Goal: Transaction & Acquisition: Purchase product/service

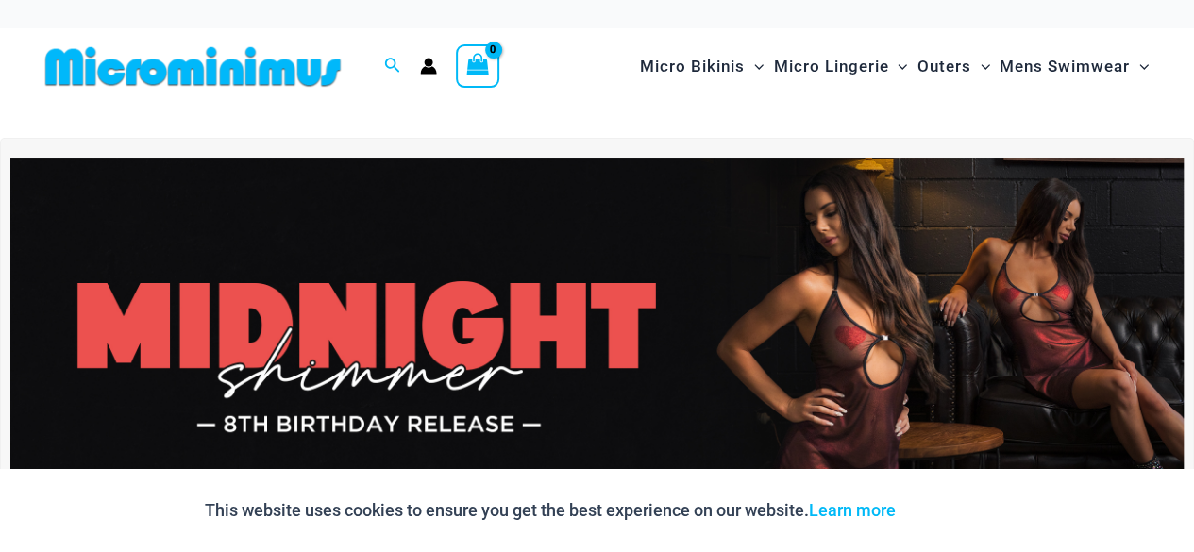
click at [547, 307] on img at bounding box center [596, 357] width 1173 height 398
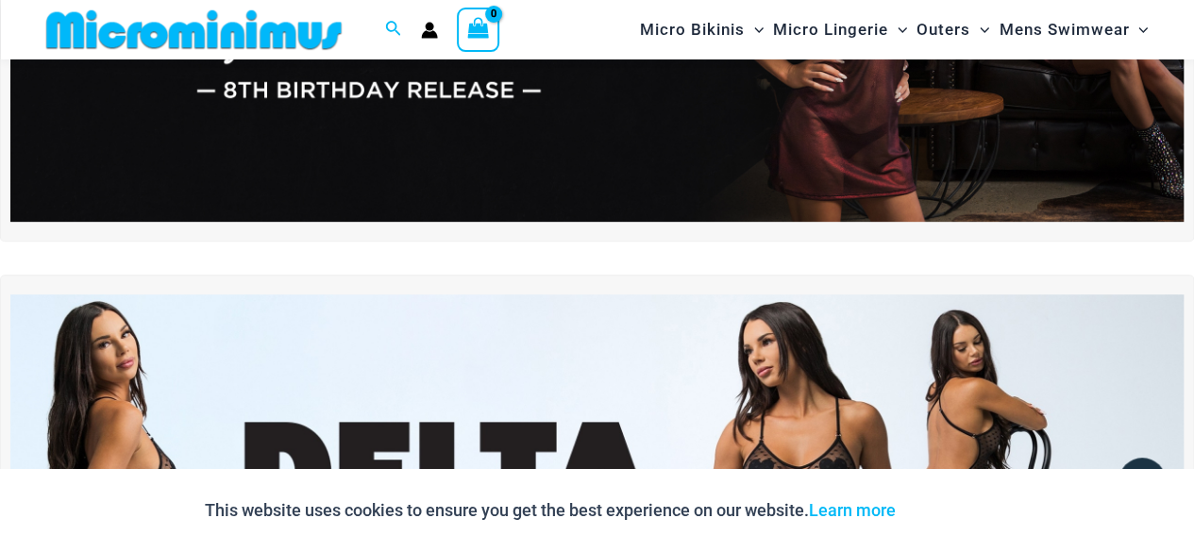
scroll to position [456, 0]
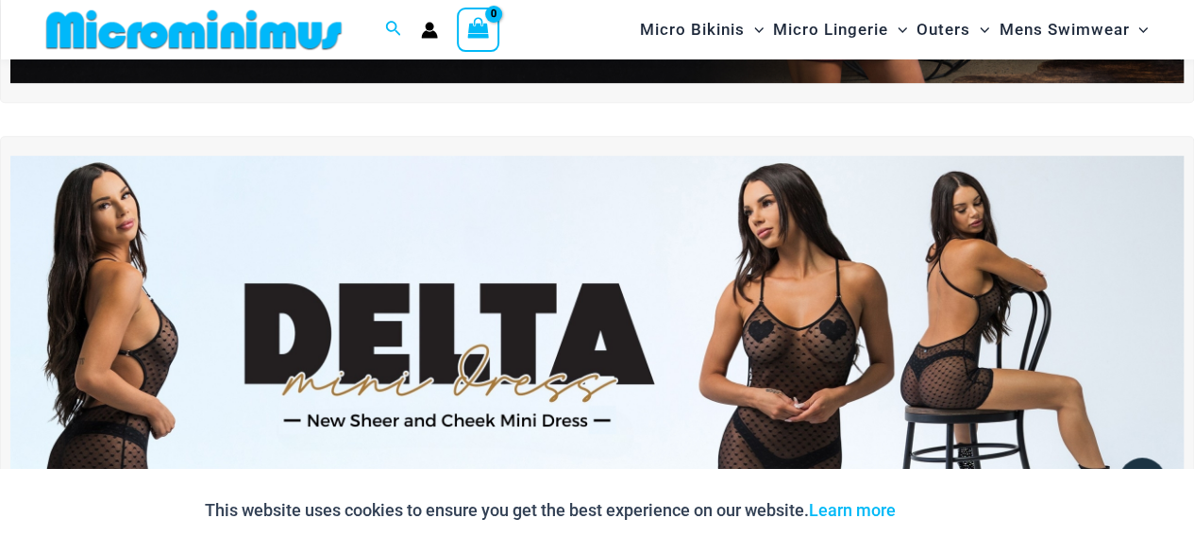
click at [807, 328] on img at bounding box center [596, 355] width 1173 height 398
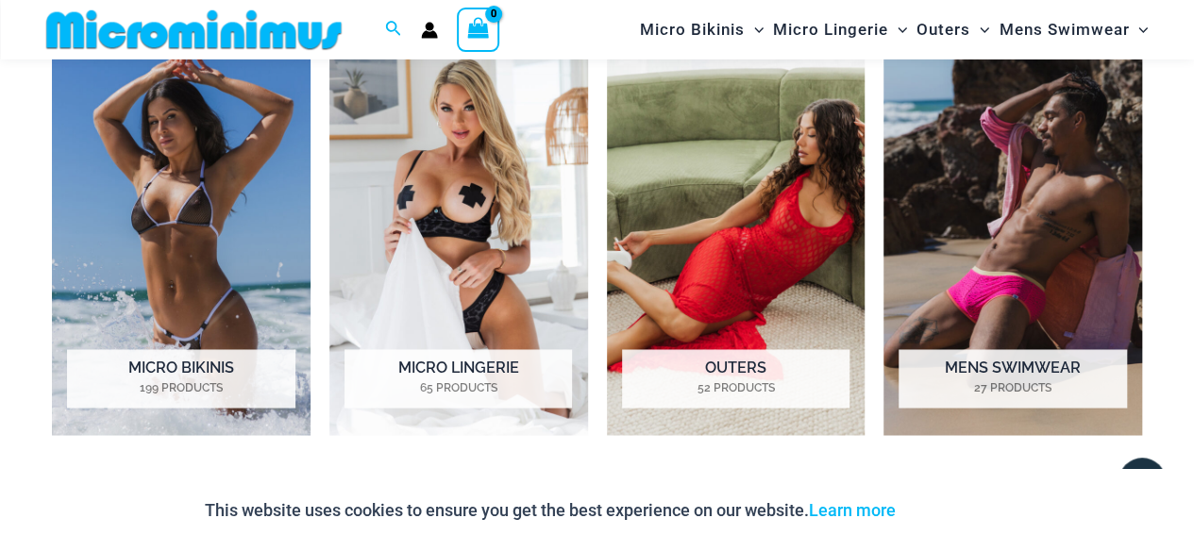
scroll to position [1399, 0]
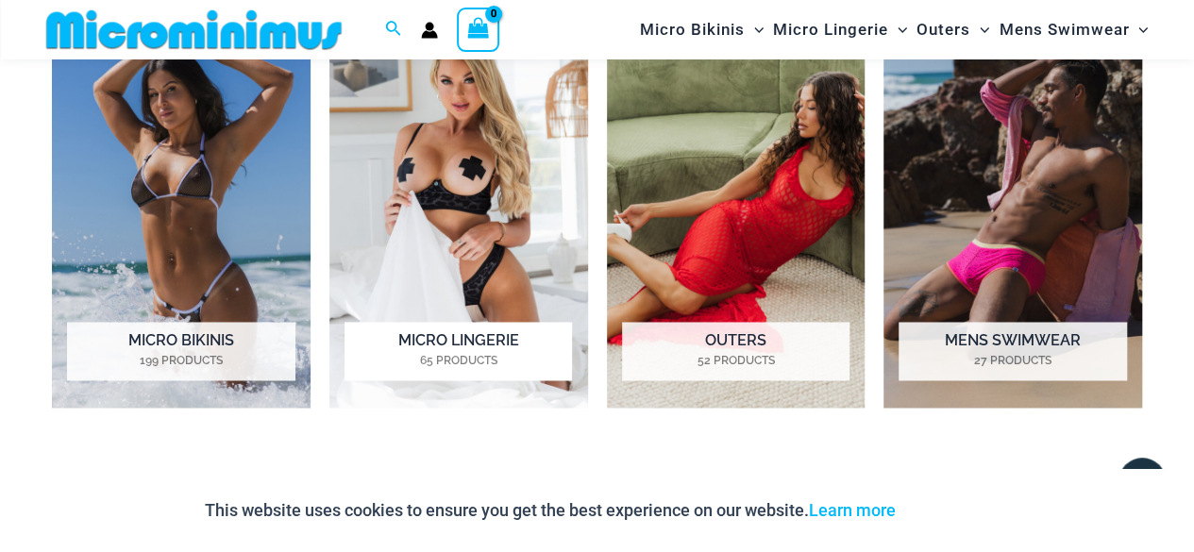
click at [427, 187] on img "Visit product category Micro Lingerie" at bounding box center [458, 207] width 259 height 401
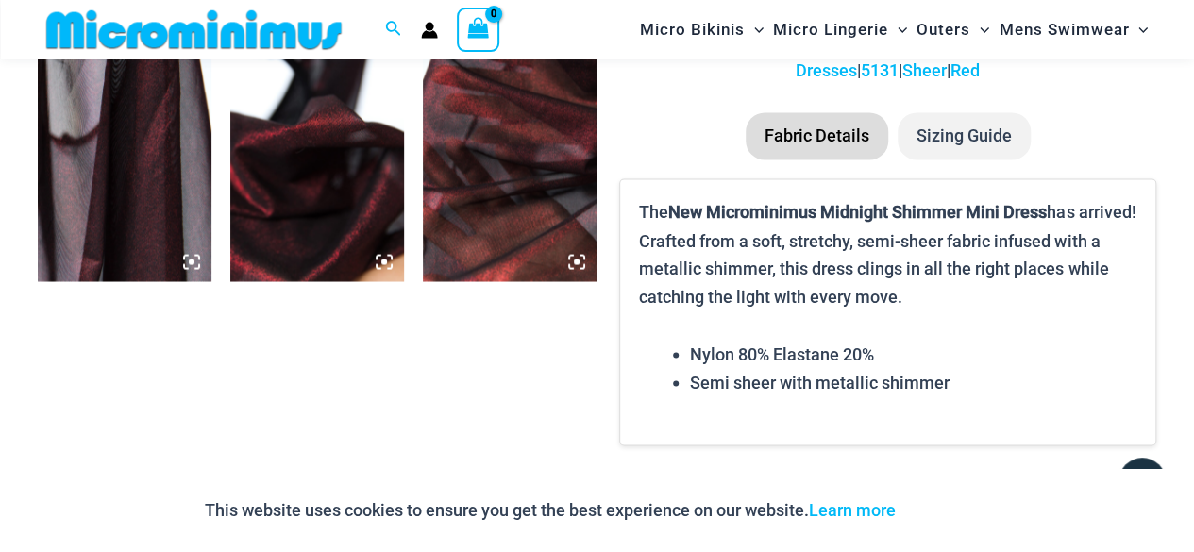
scroll to position [1967, 0]
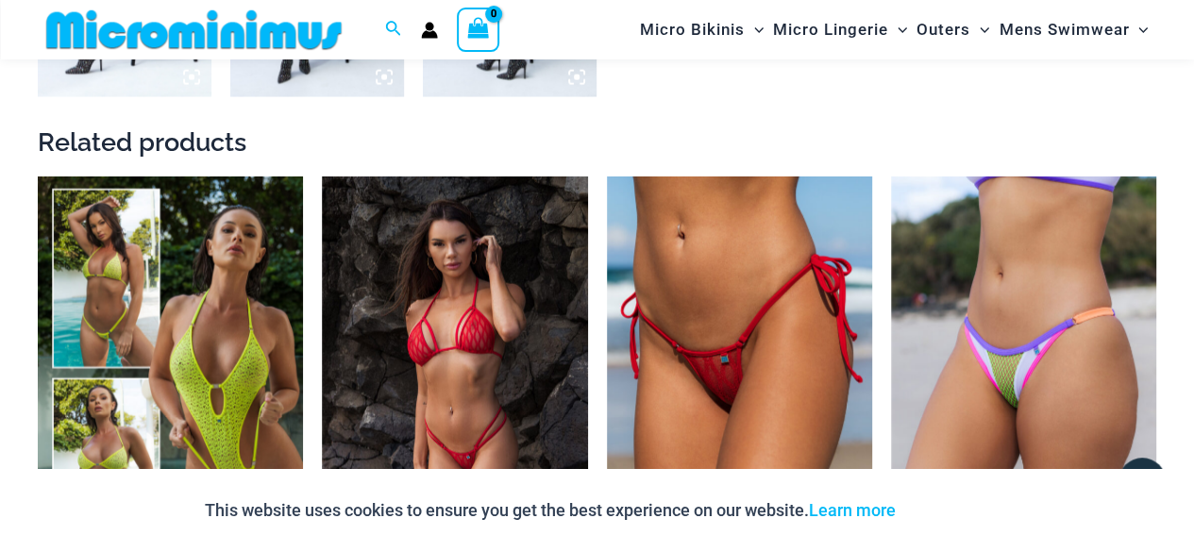
scroll to position [2061, 0]
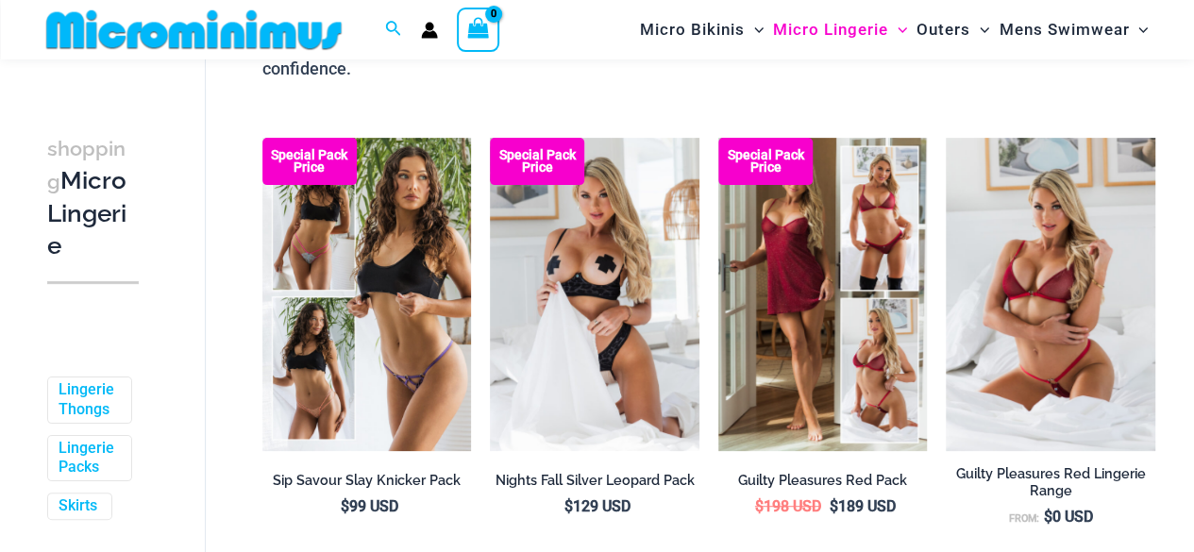
scroll to position [268, 0]
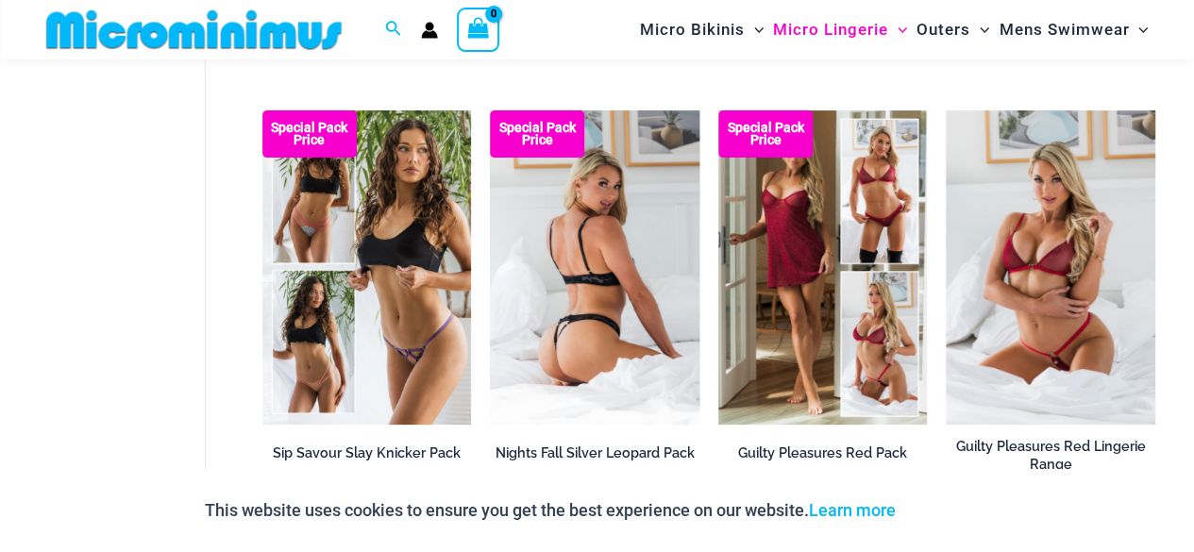
click at [593, 267] on img at bounding box center [594, 266] width 209 height 313
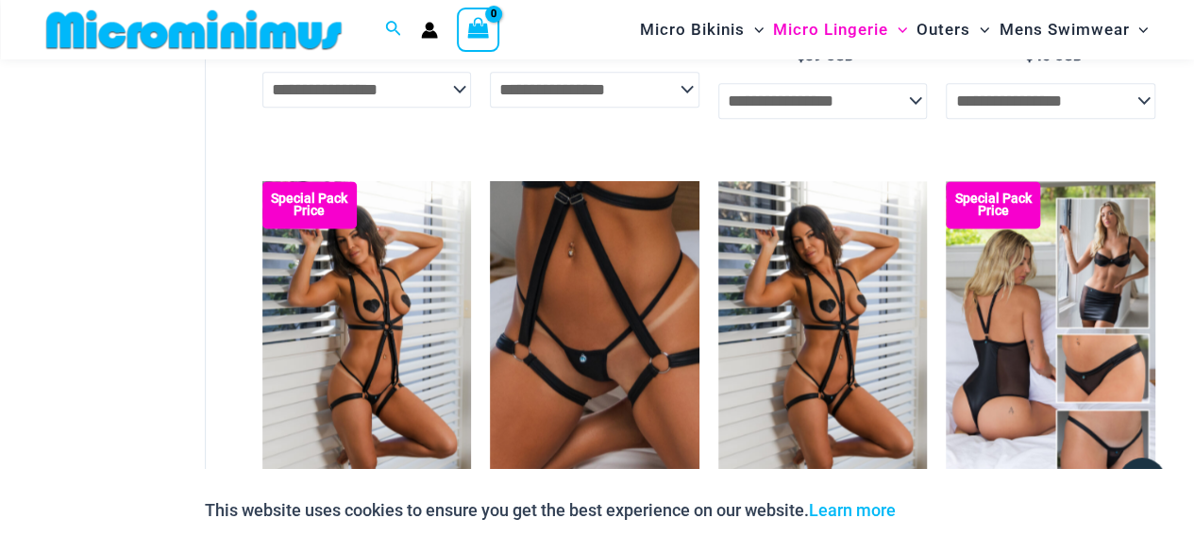
scroll to position [1212, 0]
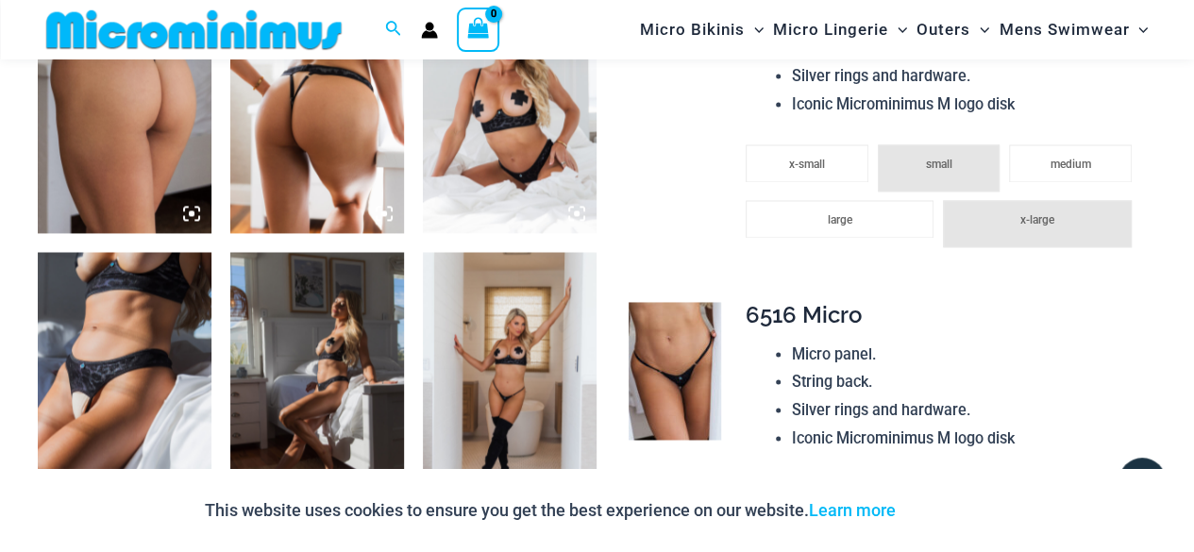
scroll to position [1321, 0]
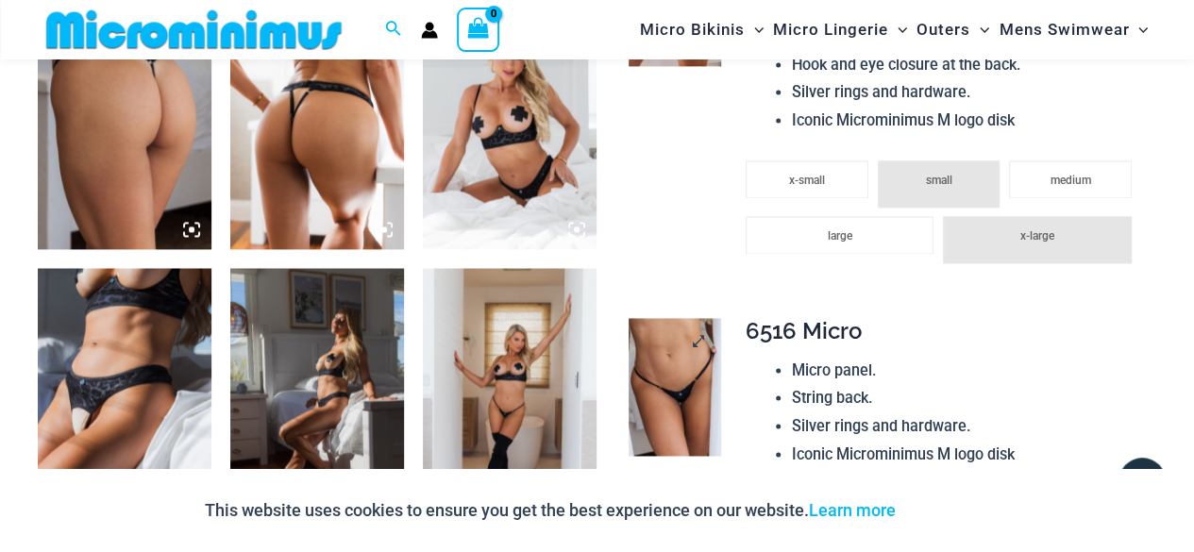
click at [686, 399] on img at bounding box center [674, 387] width 92 height 138
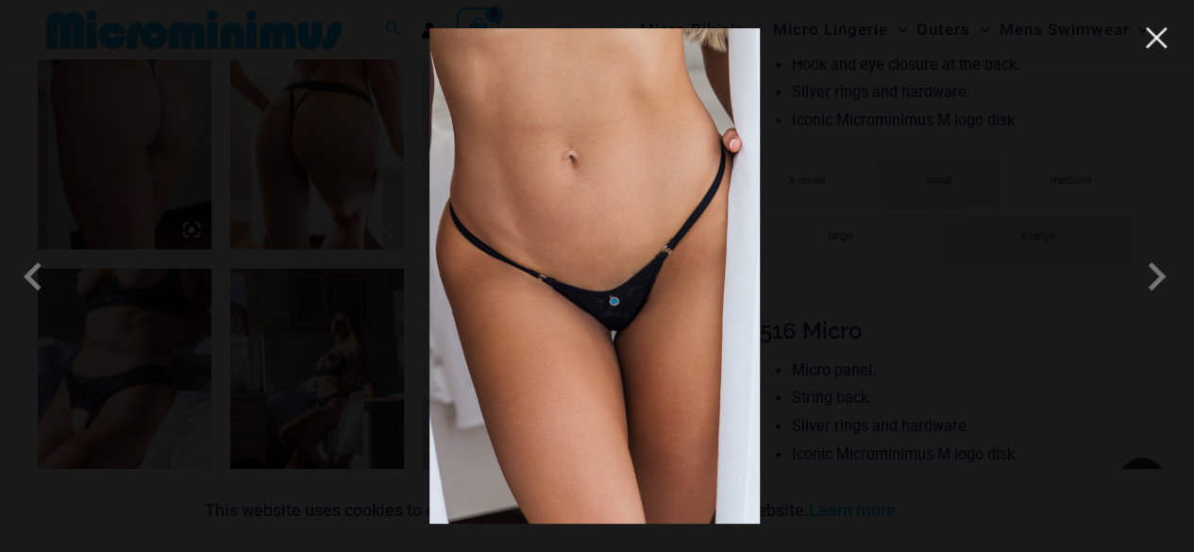
click at [1160, 38] on button "Close" at bounding box center [1156, 38] width 28 height 28
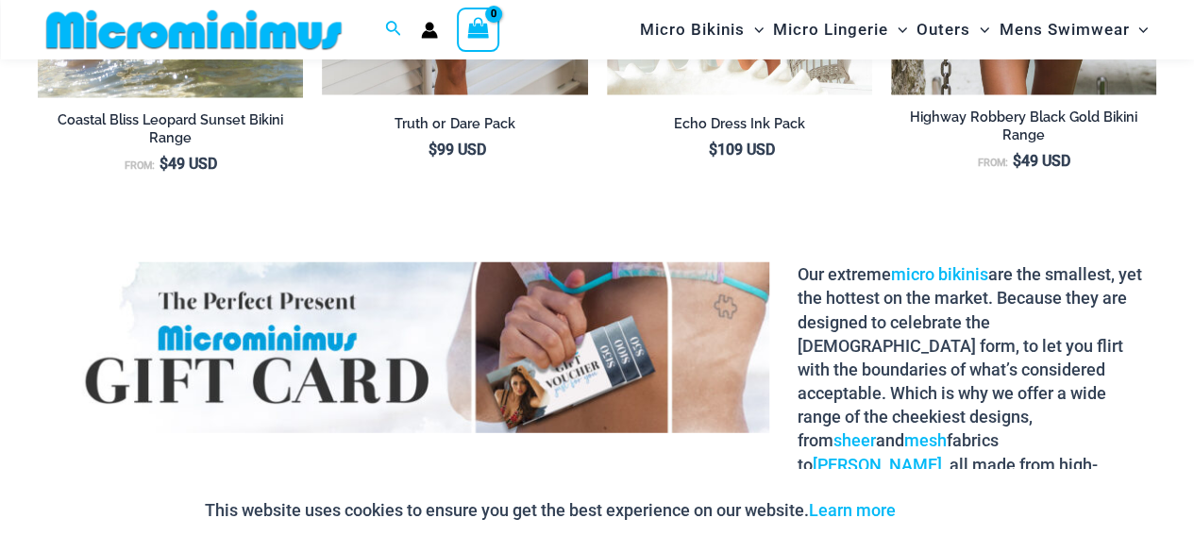
scroll to position [2478, 0]
